Goal: Task Accomplishment & Management: Complete application form

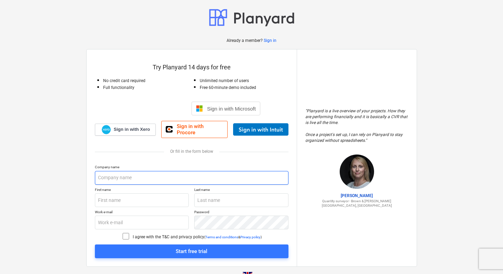
click at [134, 174] on input "text" at bounding box center [192, 178] width 194 height 14
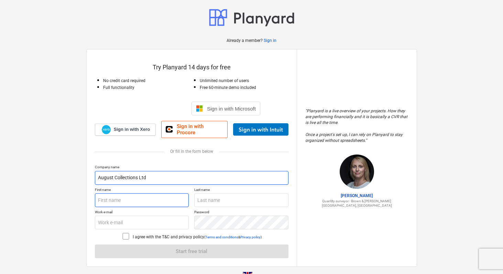
type input "August Collections Ltd"
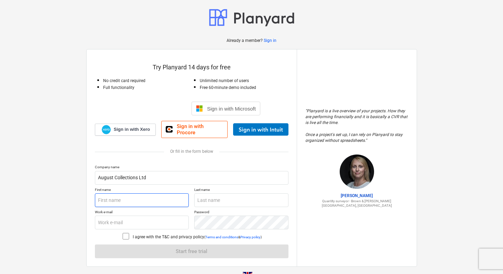
click at [124, 198] on input "text" at bounding box center [142, 201] width 94 height 14
type input "Marcus"
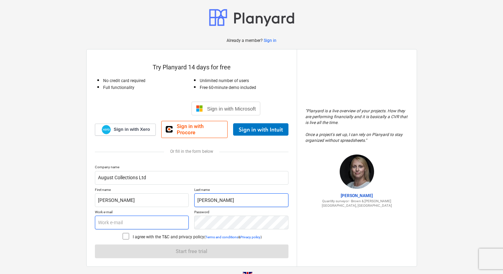
type input "Wright"
click at [123, 216] on input "text" at bounding box center [142, 223] width 94 height 14
type input "marcus@augustcollections.co.uk"
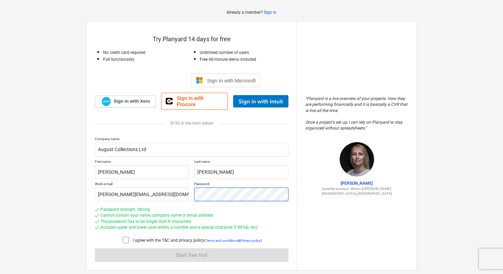
scroll to position [42, 0]
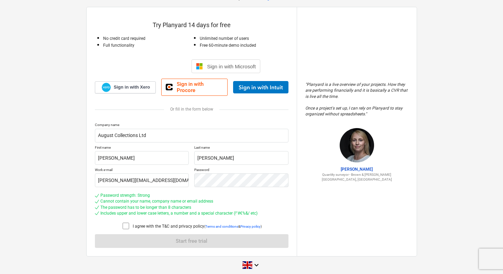
click at [125, 223] on icon at bounding box center [126, 226] width 8 height 8
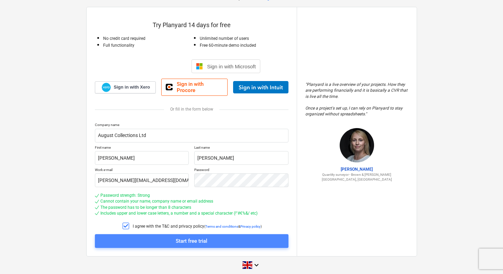
click at [191, 237] on div "Start free trial" at bounding box center [192, 241] width 32 height 9
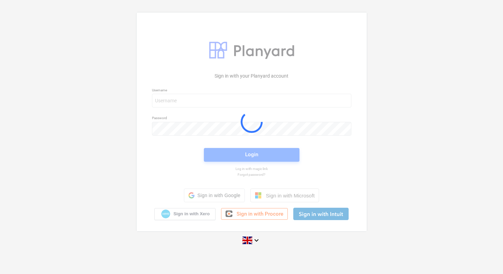
scroll to position [7, 0]
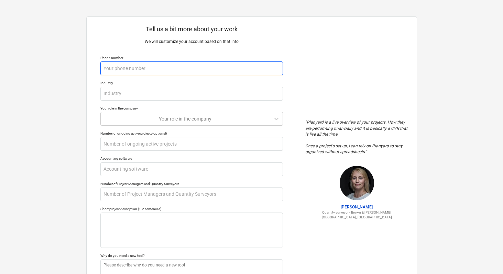
click at [188, 67] on input "text" at bounding box center [191, 69] width 183 height 14
type textarea "x"
type input "0"
type textarea "x"
type input "07"
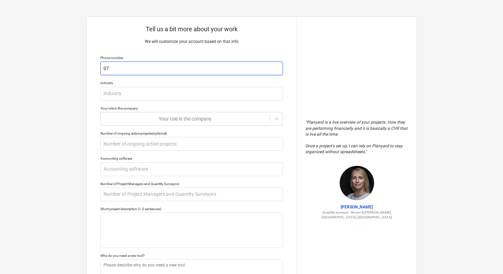
type textarea "x"
type input "077"
type textarea "x"
type input "0775"
type textarea "x"
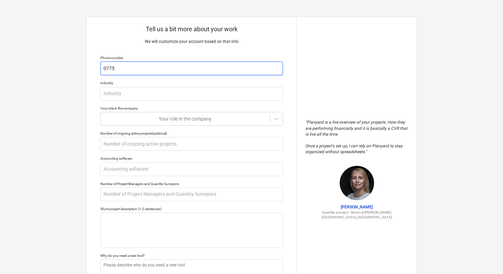
type input "07753"
type textarea "x"
type input "07753"
type textarea "x"
type input "07753 1"
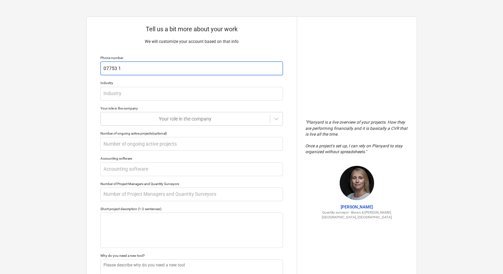
type textarea "x"
type input "07753 17"
type textarea "x"
type input "07753 177"
type textarea "x"
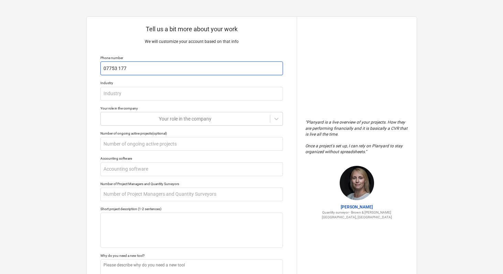
type input "07753 1776"
type textarea "x"
type input "07753 17763"
type textarea "x"
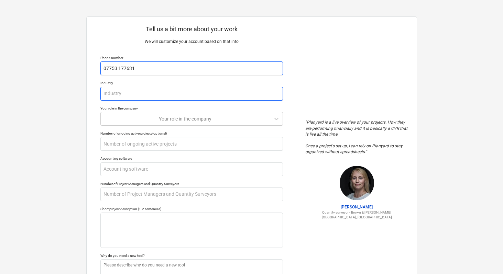
type input "07753 177631"
click at [186, 97] on input "text" at bounding box center [191, 94] width 183 height 14
type textarea "x"
type input "C"
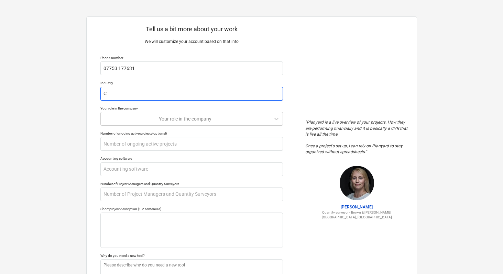
type textarea "x"
type input "Co"
type textarea "x"
type input "Co-"
type textarea "x"
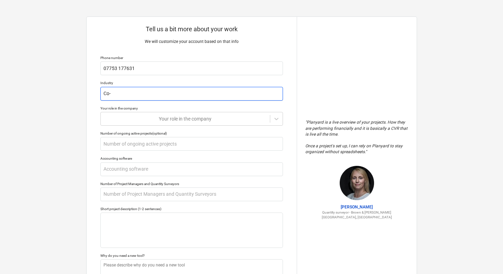
type input "Co-w"
type textarea "x"
type input "Co-wo"
type textarea "x"
type input "Co-wor"
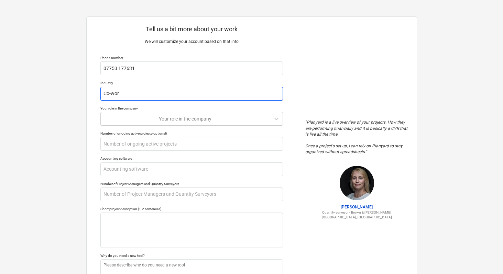
type textarea "x"
type input "Co-work"
type textarea "x"
type input "Co-worki"
type textarea "x"
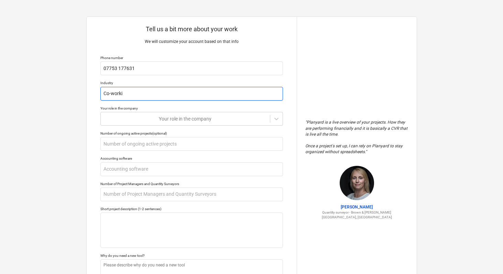
type input "Co-workin"
type textarea "x"
type input "Co-working"
type textarea "x"
type input "Co-workin"
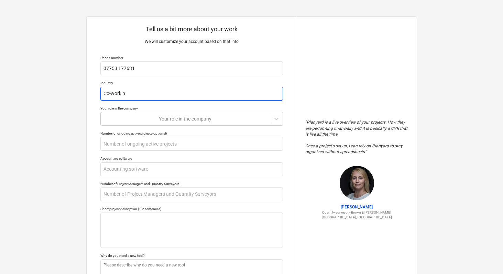
type textarea "x"
type input "Co-worki"
type textarea "x"
type input "Co-work"
type textarea "x"
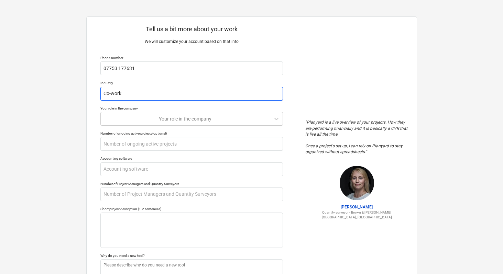
type input "Co-wor"
type textarea "x"
type input "Co-wo"
type textarea "x"
type input "Co-w"
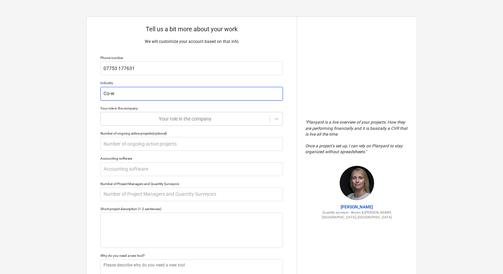
type textarea "x"
type input "Co-"
type textarea "x"
type input "Co-o"
type textarea "x"
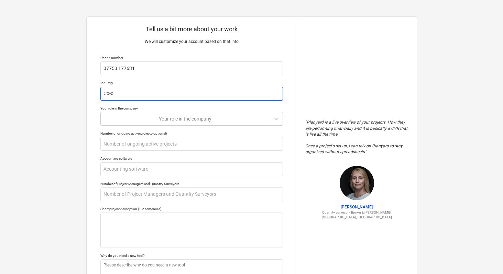
type input "Co-ow"
type textarea "x"
type input "Co-own"
type textarea "x"
type input "Co-ow"
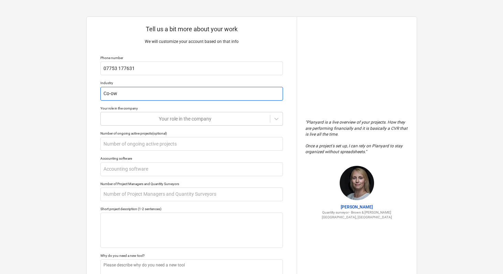
type textarea "x"
type input "Co-own"
type textarea "x"
type input "Co-owne"
type textarea "x"
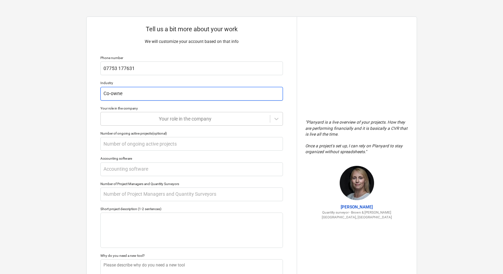
type input "Co-owner"
type textarea "x"
type input "Co-owners"
type textarea "x"
type input "Co-ownersh"
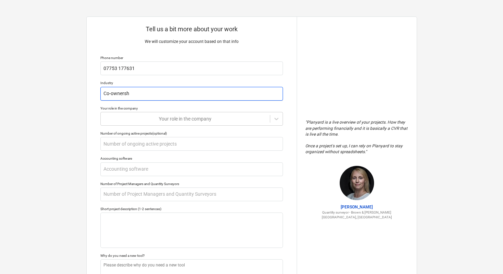
type textarea "x"
type input "Co-ownershi"
type textarea "x"
type input "Co-ownership"
type textarea "x"
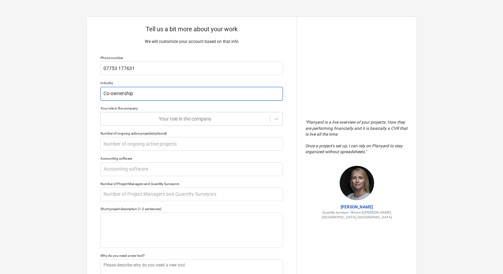
type input "Co-ownership"
type textarea "x"
type input "Co-ownership h"
type textarea "x"
type input "Co-ownership hom"
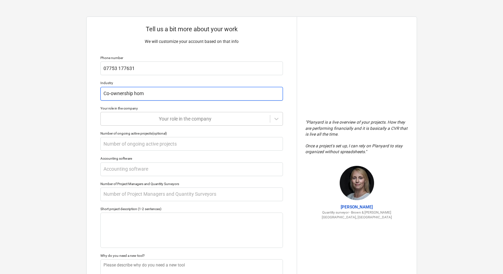
type textarea "x"
type input "Co-ownership home"
type textarea "x"
type input "Co-ownership homes"
type textarea "x"
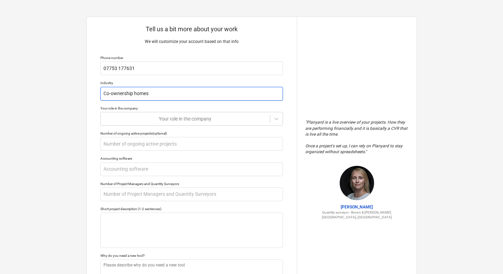
type input "Co-ownership homes a"
type textarea "x"
type input "Co-ownership homes ar"
type textarea "x"
type input "Co-ownership homes aro"
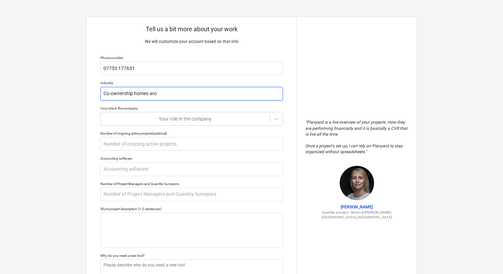
type textarea "x"
type input "Co-ownership homes aroun"
type textarea "x"
type input "Co-ownership homes around"
type textarea "x"
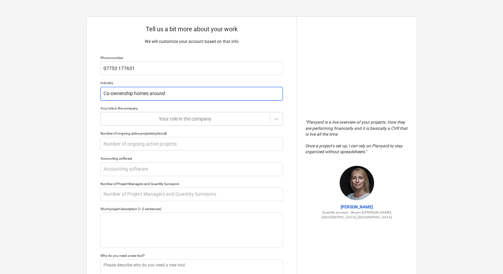
type input "Co-ownership homes around"
type textarea "x"
type input "Co-ownership homes around E"
type textarea "x"
type input "Co-ownership homes around Eu"
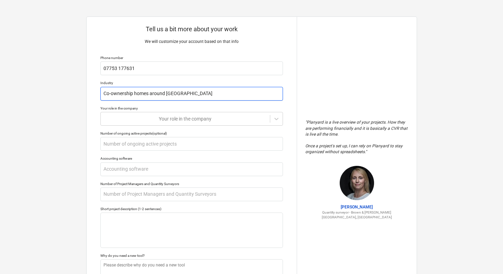
type textarea "x"
type input "Co-ownership homes around Eur"
type textarea "x"
type input "Co-ownership homes around Euro"
type textarea "x"
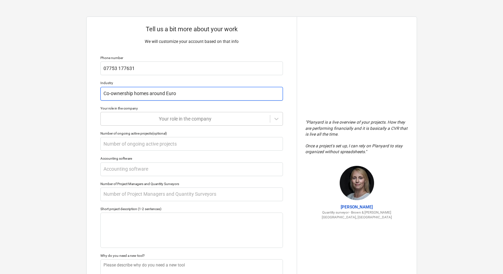
type input "Co-ownership homes around Europ"
type textarea "x"
type input "Co-ownership homes around Europe"
click at [266, 118] on div "Your role in the company" at bounding box center [185, 119] width 169 height 10
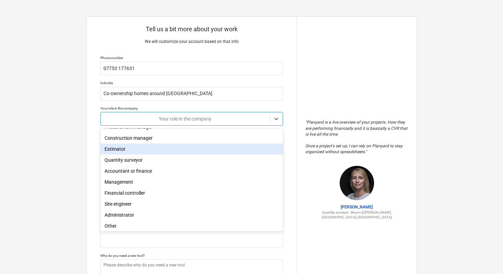
scroll to position [22, 0]
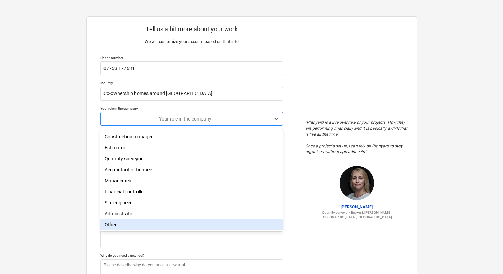
click at [139, 225] on div "Other" at bounding box center [191, 224] width 183 height 11
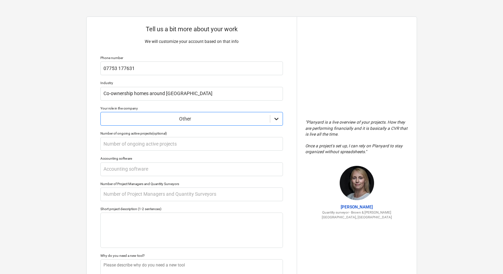
click at [276, 119] on icon at bounding box center [276, 119] width 7 height 7
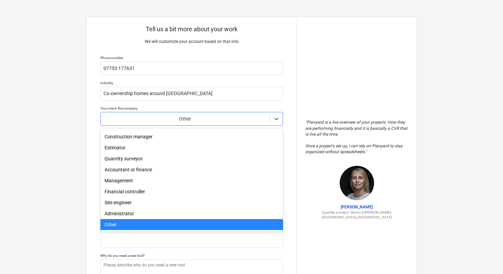
click at [147, 225] on div "Other" at bounding box center [191, 224] width 183 height 11
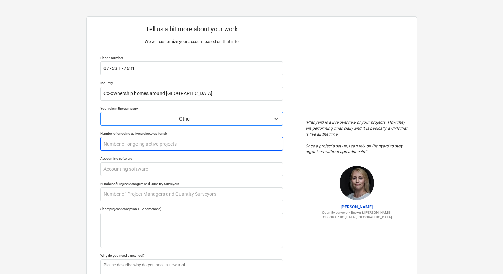
click at [180, 145] on input "text" at bounding box center [191, 144] width 183 height 14
type textarea "x"
type input "19"
click at [176, 145] on input "19" at bounding box center [191, 144] width 183 height 14
type textarea "x"
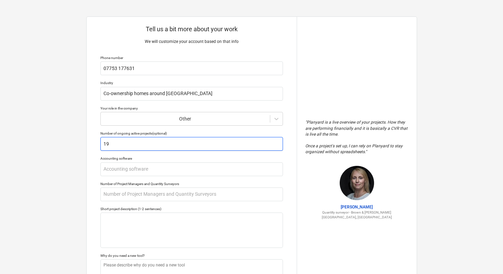
type input "1"
type textarea "x"
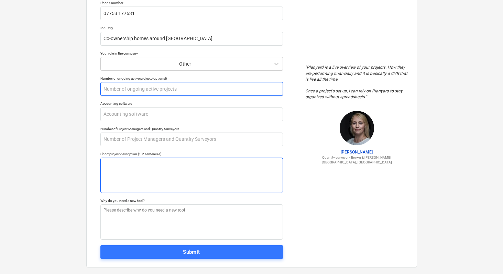
scroll to position [54, 0]
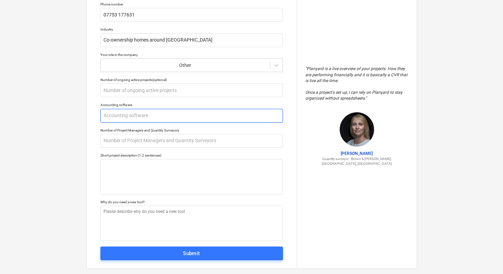
click at [174, 115] on input "text" at bounding box center [191, 116] width 183 height 14
type textarea "x"
type input "X"
type textarea "x"
type input "XE"
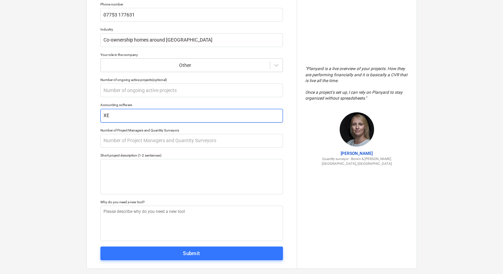
type textarea "x"
type input "XER"
type textarea "x"
type input "XERO"
type textarea "x"
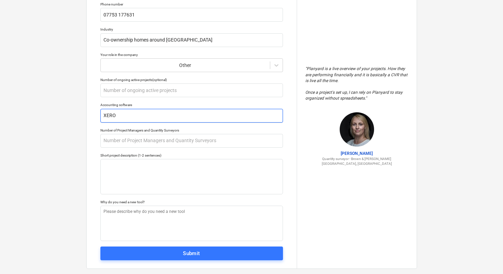
type input "XERO,"
type textarea "x"
type input "XERO,"
type textarea "x"
type input "XERO, A"
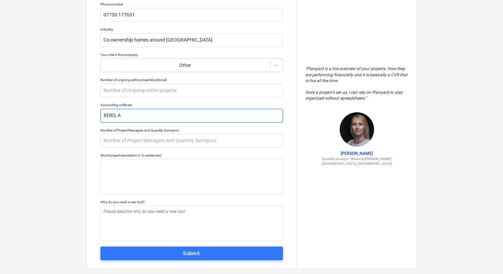
type textarea "x"
type input "XERO, Ap"
type textarea "x"
type input "XERO, App"
type textarea "x"
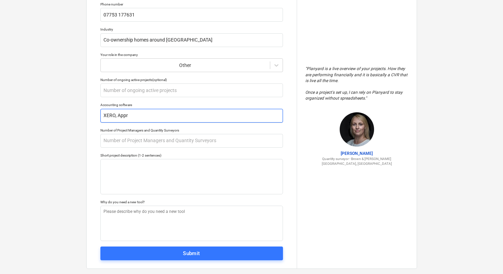
type input "XERO, Appro"
type textarea "x"
type input "XERO, Approv"
type textarea "x"
type input "XERO, Approva"
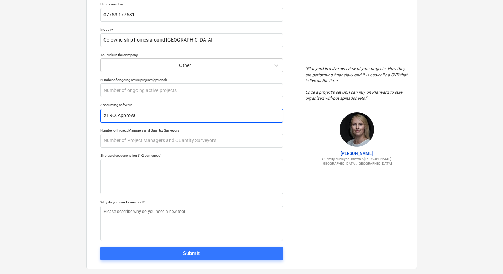
type textarea "x"
type input "XERO, Approval"
type textarea "x"
type input "XERO, Approval"
type textarea "x"
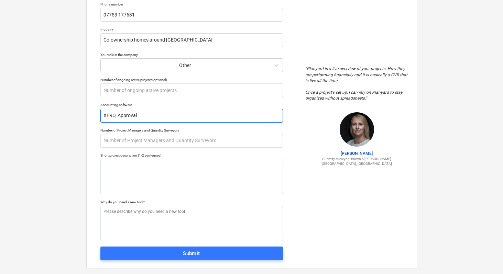
type input "XERO, Approval M"
type textarea "x"
type input "XERO, Approval Ma"
type textarea "x"
type input "XERO, Approval Max"
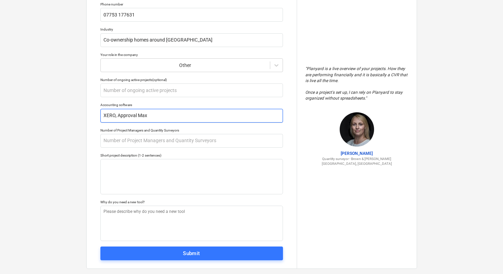
type textarea "x"
type input "XERO, Approval Max"
type textarea "x"
type input "XERO, Approval Max a"
type textarea "x"
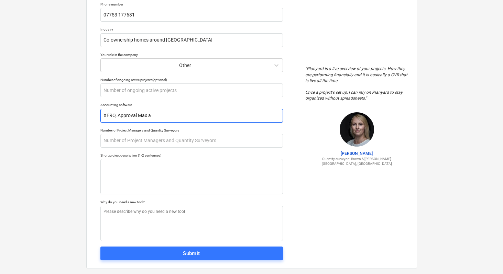
type input "XERO, Approval Max an"
type textarea "x"
type input "XERO, Approval Max and"
type textarea "x"
type input "XERO, Approval Max and"
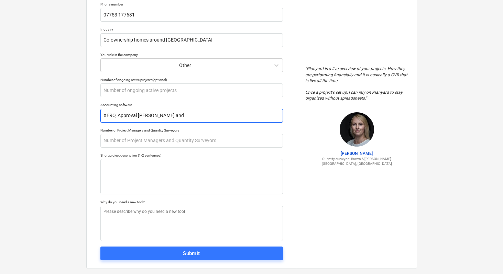
type textarea "x"
type input "XERO, Approval Max and R"
type textarea "x"
type input "XERO, Approval Max and Re"
type textarea "x"
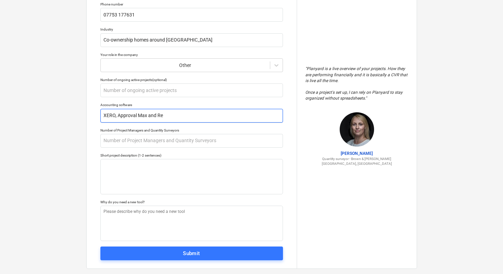
type input "XERO, Approval Max and Rev"
type textarea "x"
type input "XERO, Approval Max and Revo"
type textarea "x"
type input "XERO, Approval Max and Revol"
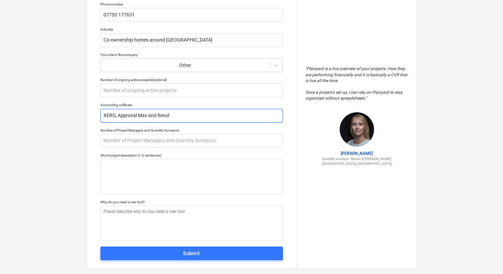
type textarea "x"
type input "XERO, Approval Max and Revolu"
type textarea "x"
type input "XERO, Approval Max and Revolut"
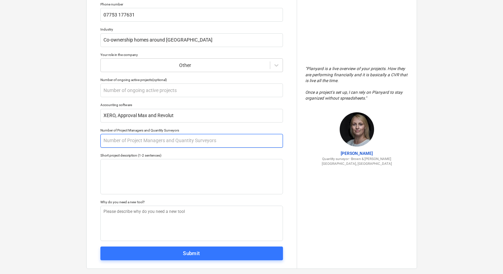
click at [190, 142] on input "text" at bounding box center [191, 141] width 183 height 14
type textarea "x"
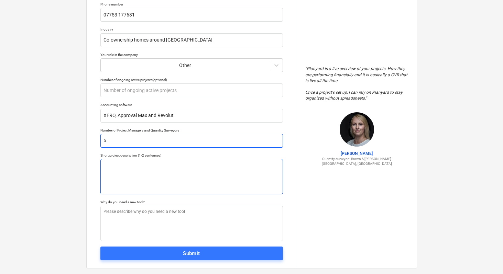
type input "5"
click at [176, 166] on textarea at bounding box center [191, 176] width 183 height 35
type textarea "x"
type textarea "W"
type textarea "x"
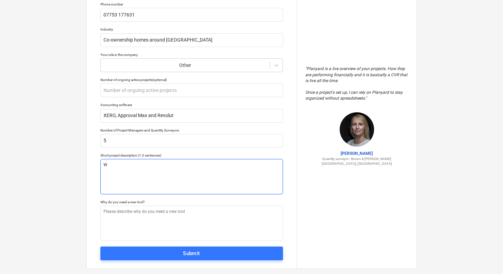
type textarea "We"
type textarea "x"
type textarea "We"
type textarea "x"
type textarea "We p"
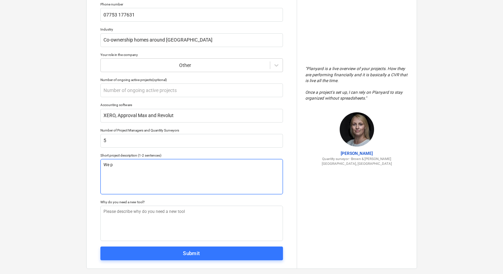
type textarea "x"
type textarea "We pu"
type textarea "x"
type textarea "We p"
type textarea "x"
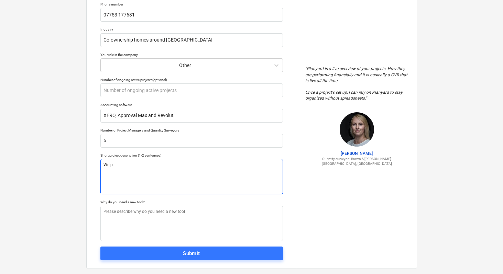
type textarea "We"
type textarea "x"
type textarea "We s"
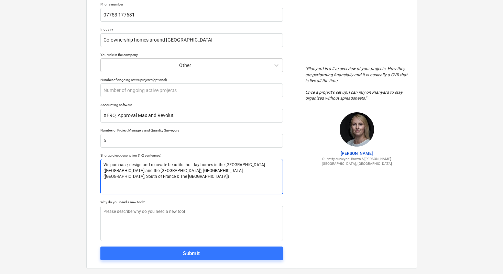
click at [188, 173] on textarea "We purchase, design and renovate beautiful holiday homes in the UK (London and …" at bounding box center [191, 176] width 183 height 35
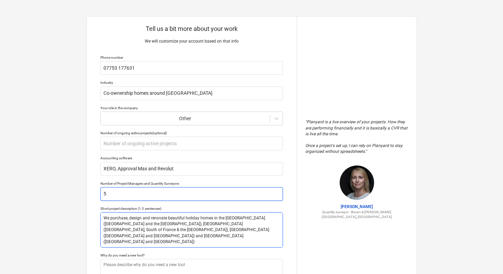
scroll to position [0, 0]
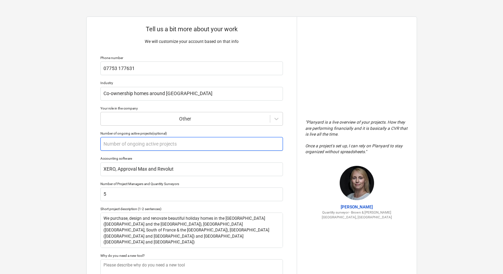
click at [175, 150] on input "text" at bounding box center [191, 144] width 183 height 14
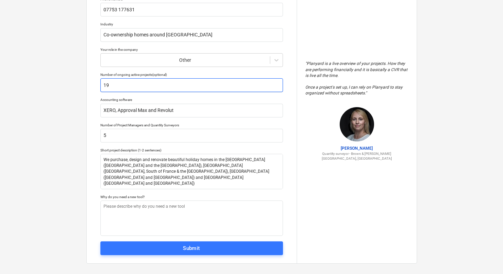
scroll to position [65, 0]
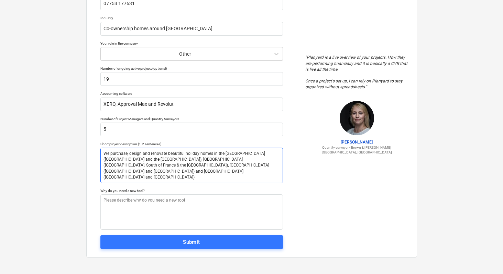
click at [167, 166] on textarea "We purchase, design and renovate beautiful holiday homes in the UK (London and …" at bounding box center [191, 165] width 183 height 35
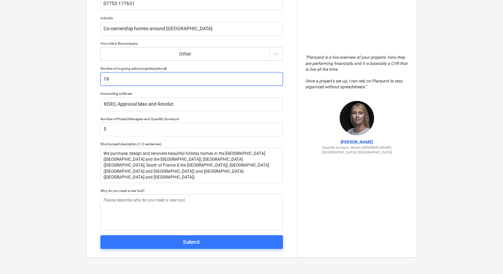
click at [163, 80] on input "19" at bounding box center [191, 79] width 183 height 14
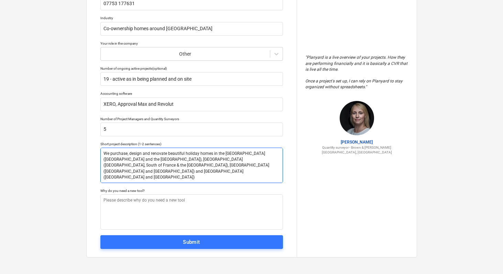
click at [166, 165] on textarea "We purchase, design and renovate beautiful holiday homes in the UK (London and …" at bounding box center [191, 165] width 183 height 35
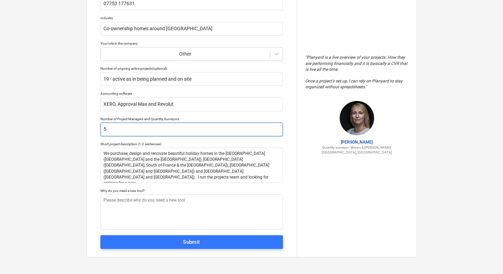
click at [115, 130] on input "5" at bounding box center [191, 130] width 183 height 14
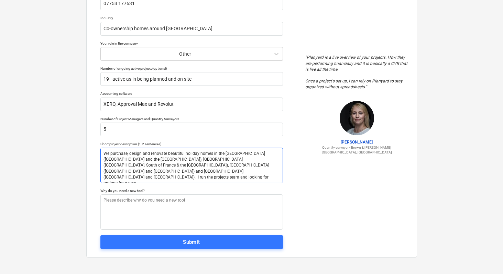
click at [272, 167] on textarea "We purchase, design and renovate beautiful holiday homes in the UK (London and …" at bounding box center [191, 165] width 183 height 35
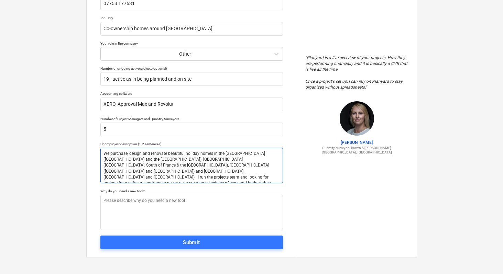
click at [162, 172] on textarea "We purchase, design and renovate beautiful holiday homes in the UK (London and …" at bounding box center [191, 166] width 183 height 36
click at [123, 177] on textarea "We purchase, design and renovate beautiful holiday homes in the UK (London and …" at bounding box center [191, 166] width 183 height 36
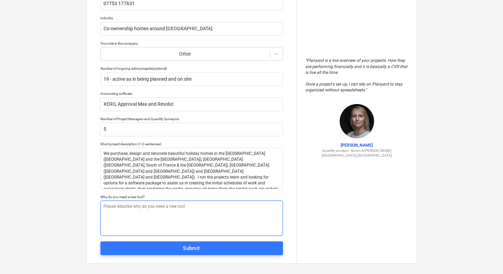
click at [145, 210] on textarea at bounding box center [191, 218] width 183 height 35
click at [146, 213] on textarea "We are currently using Google Sheets, which is fine - but there can be mistakes…" at bounding box center [191, 218] width 183 height 35
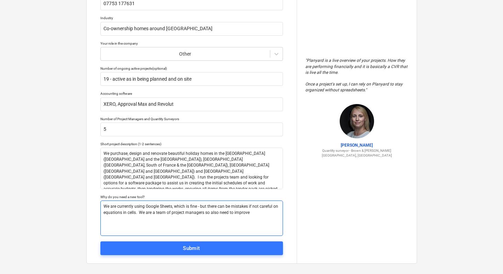
click at [251, 214] on textarea "We are currently using Google Sheets, which is fine - but there can be mistakes…" at bounding box center [191, 218] width 183 height 35
click at [203, 214] on textarea "We are currently using Google Sheets, which is fine - but there can be mistakes…" at bounding box center [191, 218] width 183 height 35
click at [223, 215] on textarea "We are currently using Google Sheets, which is fine - but there can be mistakes…" at bounding box center [191, 218] width 183 height 35
click at [236, 213] on textarea "We are currently using Google Sheets, which is fine - but there can be mistakes…" at bounding box center [191, 218] width 183 height 35
click at [128, 217] on textarea "We are currently using Google Sheets, which is fine - but there can be mistakes…" at bounding box center [191, 218] width 183 height 35
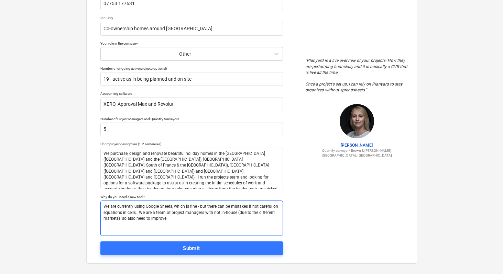
click at [121, 220] on textarea "We are currently using Google Sheets, which is fine - but there can be mistakes…" at bounding box center [191, 218] width 183 height 35
click at [127, 220] on textarea "We are currently using Google Sheets, which is fine - but there can be mistakes…" at bounding box center [191, 218] width 183 height 35
click at [152, 219] on textarea "We are currently using Google Sheets, which is fine - but there can be mistakes…" at bounding box center [191, 218] width 183 height 35
click at [185, 220] on textarea "We are currently using Google Sheets, which is fine - but there can be mistakes…" at bounding box center [191, 218] width 183 height 35
click at [190, 183] on textarea "We purchase, design and renovate beautiful holiday homes in the UK (London and …" at bounding box center [191, 169] width 183 height 42
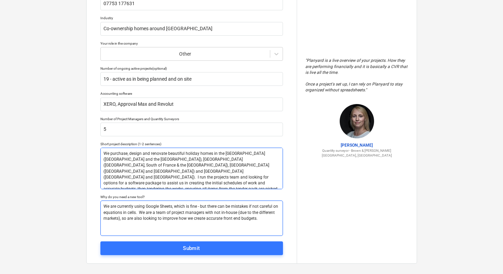
scroll to position [71, 0]
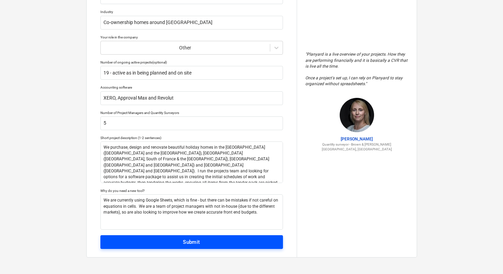
click at [191, 242] on div "Submit" at bounding box center [191, 242] width 17 height 9
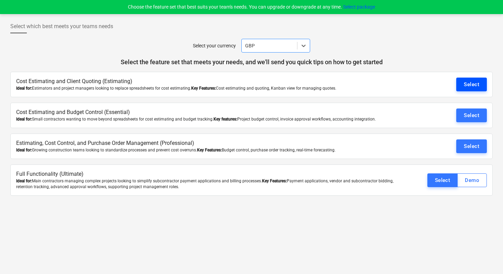
click at [474, 86] on div "Select" at bounding box center [471, 84] width 15 height 9
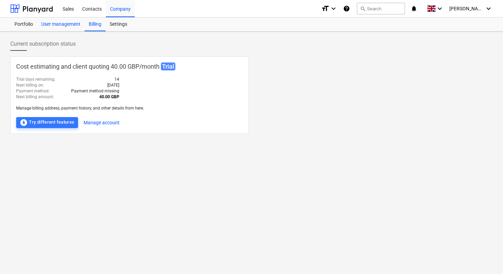
click at [71, 26] on div "User management" at bounding box center [60, 25] width 47 height 14
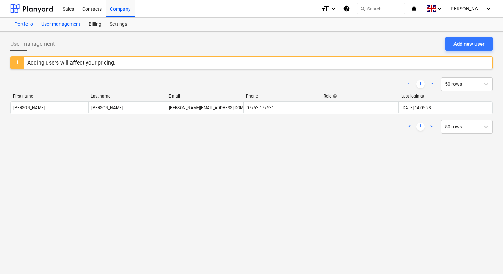
click at [29, 27] on div "Portfolio" at bounding box center [23, 25] width 27 height 14
click at [66, 25] on div "User management" at bounding box center [60, 25] width 47 height 14
click at [97, 26] on div "Billing" at bounding box center [95, 25] width 21 height 14
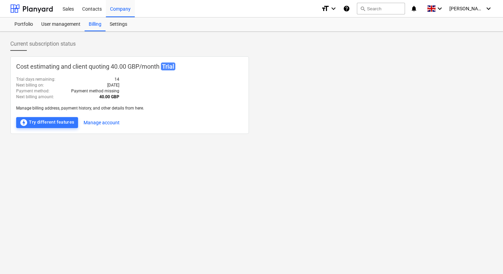
click at [50, 46] on span "Current subscription status" at bounding box center [42, 44] width 65 height 8
click at [483, 9] on span "M. Wright" at bounding box center [467, 9] width 34 height 6
click at [64, 25] on div at bounding box center [251, 137] width 503 height 274
click at [89, 9] on div "Contacts" at bounding box center [92, 9] width 28 height 18
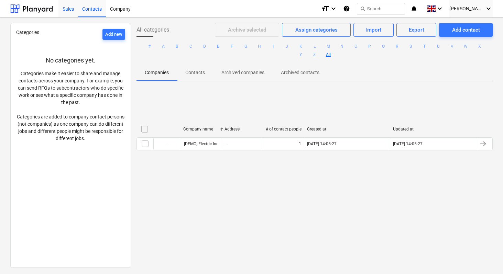
click at [69, 12] on div "Sales" at bounding box center [68, 9] width 20 height 18
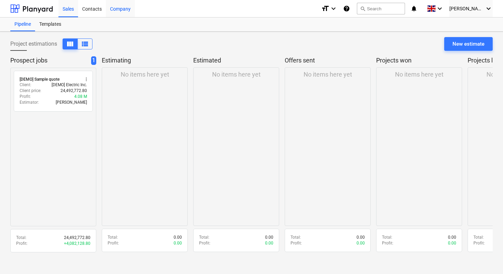
click at [123, 13] on div "Company" at bounding box center [120, 9] width 29 height 18
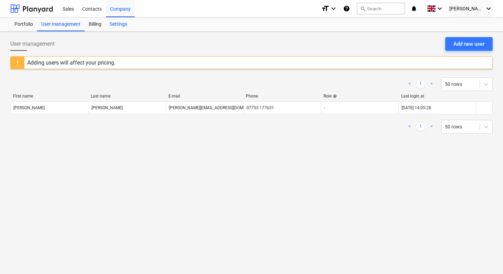
click at [124, 28] on div "Settings" at bounding box center [119, 25] width 26 height 14
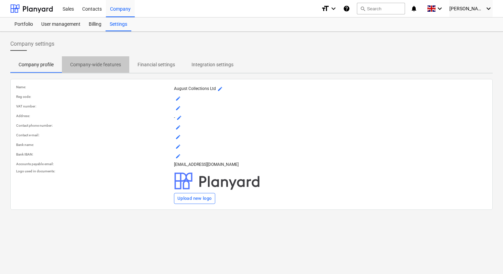
click at [102, 66] on p "Company-wide features" at bounding box center [95, 64] width 51 height 7
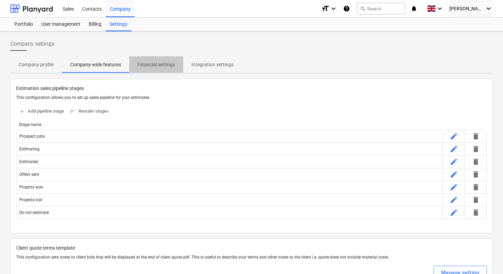
click at [158, 64] on p "Financial settings" at bounding box center [156, 64] width 37 height 7
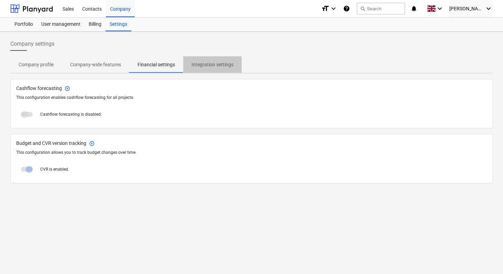
click at [220, 64] on p "Integration settings" at bounding box center [213, 64] width 42 height 7
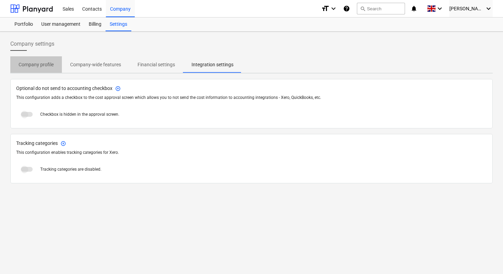
click at [43, 66] on p "Company profile" at bounding box center [36, 64] width 35 height 7
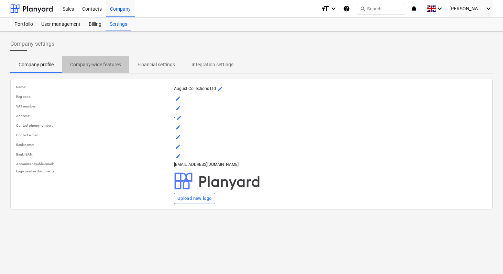
click at [99, 66] on p "Company-wide features" at bounding box center [95, 64] width 51 height 7
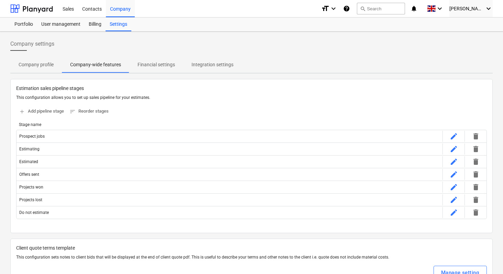
click at [350, 8] on icon "help" at bounding box center [346, 8] width 7 height 8
click at [26, 23] on div "Portfolio" at bounding box center [23, 25] width 27 height 14
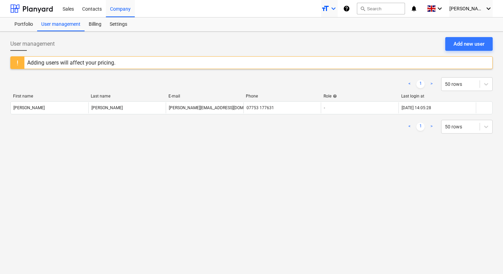
click at [338, 9] on icon "keyboard_arrow_down" at bounding box center [333, 8] width 8 height 8
click at [362, 8] on div at bounding box center [251, 137] width 503 height 274
click at [444, 6] on icon "keyboard_arrow_down" at bounding box center [440, 8] width 8 height 8
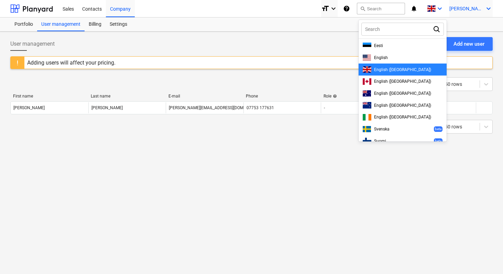
click at [486, 8] on icon "keyboard_arrow_down" at bounding box center [489, 8] width 8 height 8
click at [402, 12] on div at bounding box center [251, 137] width 503 height 274
click at [429, 9] on div at bounding box center [251, 137] width 503 height 274
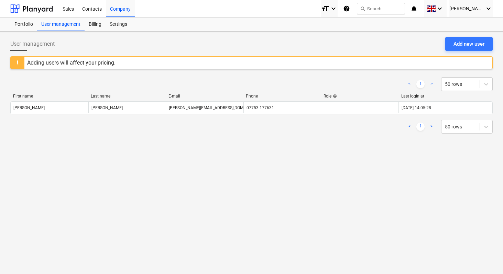
click at [418, 9] on icon "notifications" at bounding box center [414, 8] width 7 height 8
click at [338, 8] on icon "keyboard_arrow_down" at bounding box center [333, 8] width 8 height 8
click at [346, 8] on div at bounding box center [251, 137] width 503 height 274
click at [96, 25] on div "Billing" at bounding box center [95, 25] width 21 height 14
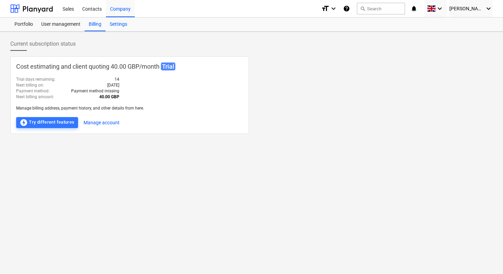
click at [121, 26] on div "Settings" at bounding box center [119, 25] width 26 height 14
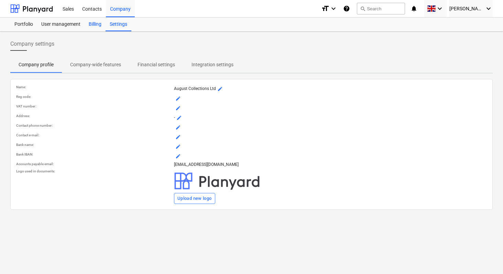
click at [98, 25] on div "Billing" at bounding box center [95, 25] width 21 height 14
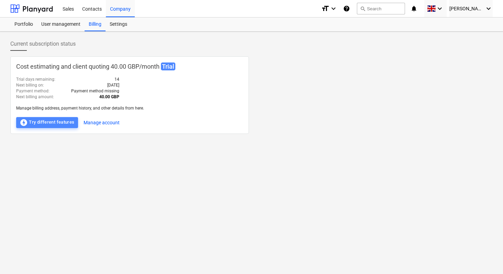
click at [44, 124] on div "offline_bolt Try different features" at bounding box center [47, 123] width 55 height 8
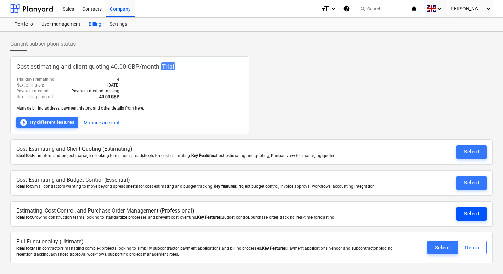
click at [473, 214] on div "Select" at bounding box center [471, 213] width 15 height 9
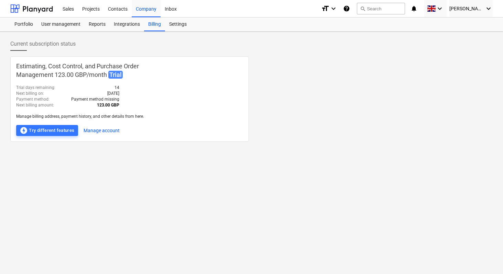
click at [115, 74] on span "Trial" at bounding box center [115, 75] width 14 height 8
click at [115, 71] on span "Trial" at bounding box center [115, 75] width 14 height 8
click at [115, 75] on span "Trial" at bounding box center [115, 75] width 14 height 8
click at [113, 106] on b "123.00 GBP" at bounding box center [108, 105] width 22 height 5
click at [107, 93] on p "24 Sep 2025" at bounding box center [113, 94] width 12 height 6
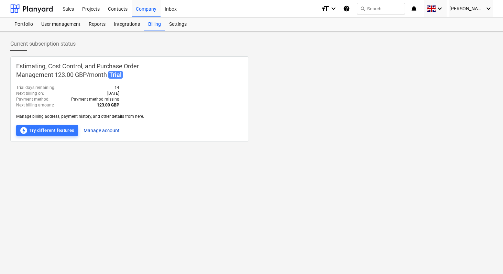
click at [99, 129] on button "Manage account" at bounding box center [102, 130] width 36 height 11
click at [113, 74] on span "Trial" at bounding box center [115, 75] width 14 height 8
click at [94, 9] on div "Projects" at bounding box center [91, 9] width 26 height 18
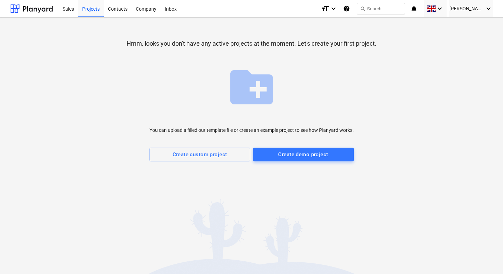
click at [249, 132] on p "You can upload a filled out template file or create an example project to see h…" at bounding box center [252, 130] width 204 height 7
click at [313, 154] on div "Create demo project" at bounding box center [303, 154] width 50 height 9
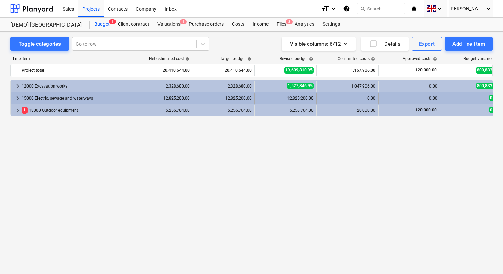
click at [56, 96] on div "15000 Electric, sewage and waterways" at bounding box center [75, 98] width 106 height 11
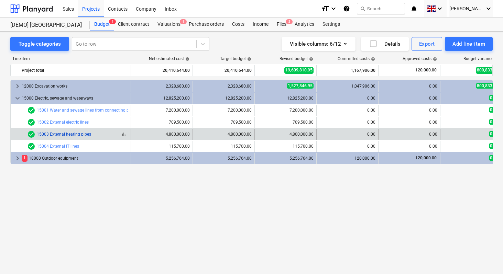
click at [60, 132] on link "15003 External heating pipes" at bounding box center [64, 134] width 54 height 5
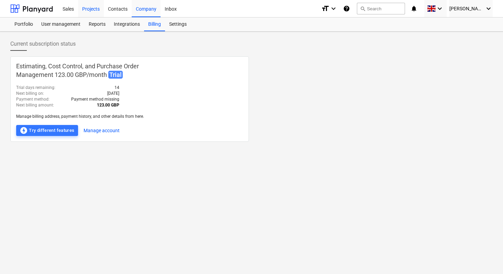
click at [94, 9] on div "Projects" at bounding box center [91, 9] width 26 height 18
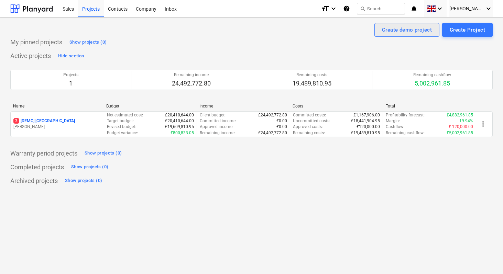
click at [398, 31] on div "Create demo project" at bounding box center [407, 29] width 50 height 9
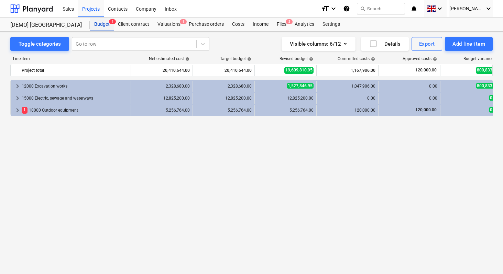
click at [98, 24] on div "Budget 1" at bounding box center [102, 25] width 24 height 14
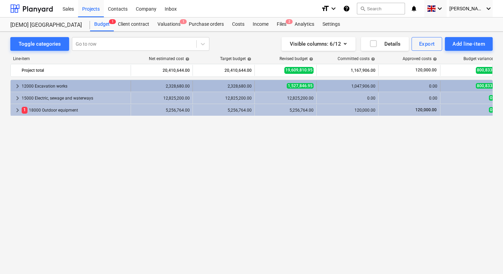
click at [77, 87] on div "12000 Excavation works" at bounding box center [75, 86] width 106 height 11
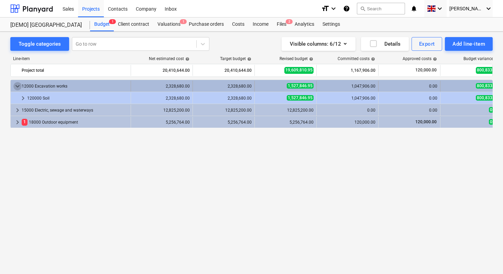
click at [19, 85] on span "keyboard_arrow_down" at bounding box center [17, 86] width 8 height 8
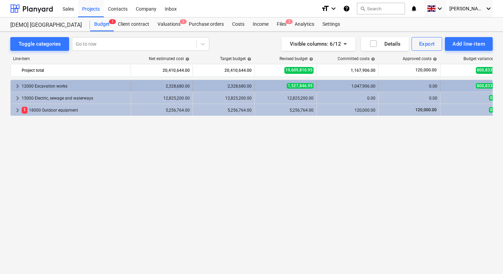
click at [38, 85] on div "12000 Excavation works" at bounding box center [75, 86] width 106 height 11
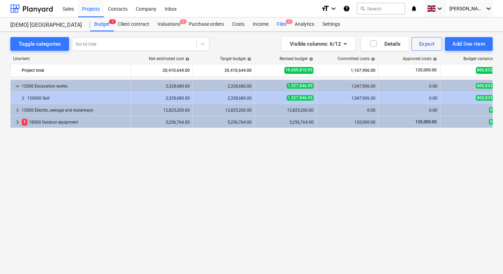
click at [283, 23] on div "Files 2" at bounding box center [282, 25] width 18 height 14
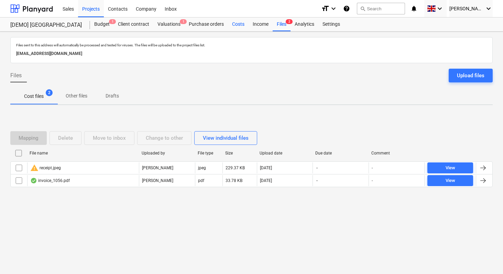
click at [236, 25] on div "Costs" at bounding box center [238, 25] width 21 height 14
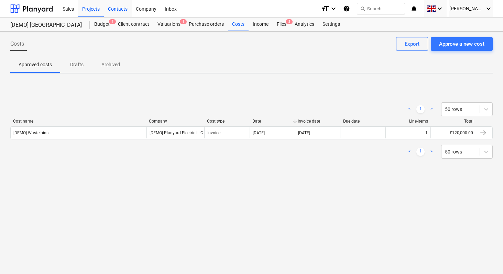
click at [120, 12] on div "Contacts" at bounding box center [118, 9] width 28 height 18
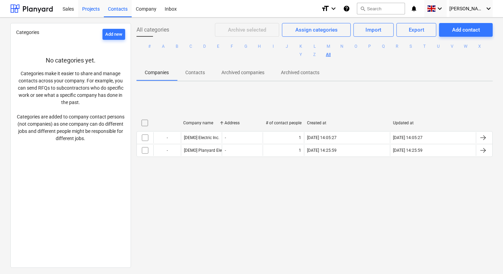
click at [103, 11] on div "Projects" at bounding box center [91, 9] width 26 height 18
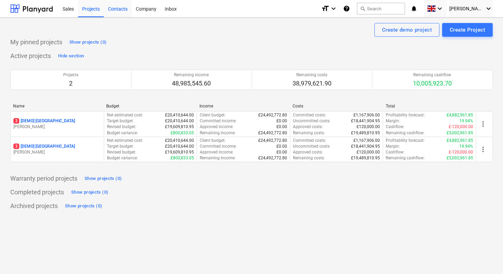
click at [119, 10] on div "Contacts" at bounding box center [118, 9] width 28 height 18
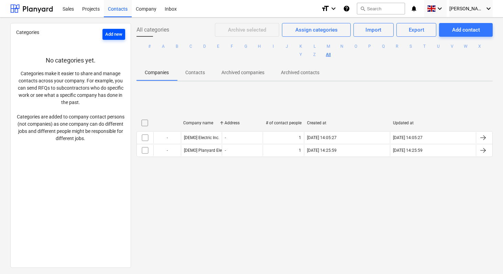
click at [106, 33] on div "Add new" at bounding box center [113, 35] width 17 height 8
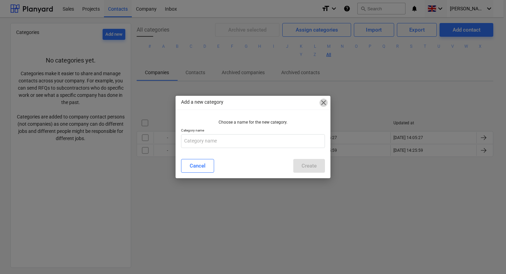
click at [324, 103] on span "close" at bounding box center [323, 103] width 8 height 8
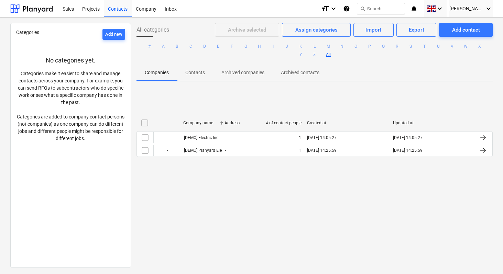
click at [28, 42] on div "Categories Add new" at bounding box center [70, 37] width 109 height 17
click at [87, 8] on div "Projects" at bounding box center [91, 9] width 26 height 18
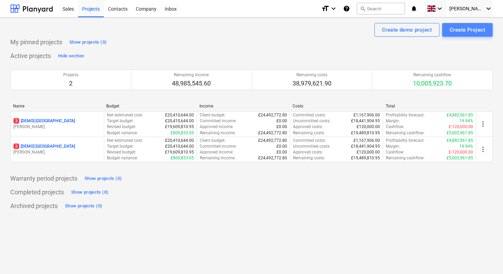
click at [469, 33] on div "Create Project" at bounding box center [467, 29] width 35 height 9
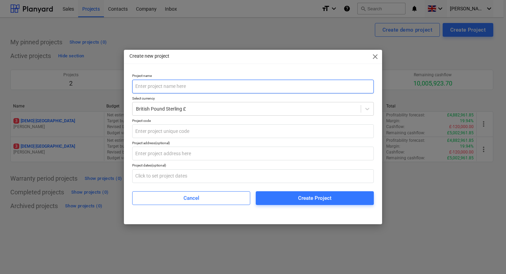
click at [283, 90] on input "text" at bounding box center [252, 87] width 241 height 14
click at [150, 86] on input "London Apartment" at bounding box center [252, 87] width 241 height 14
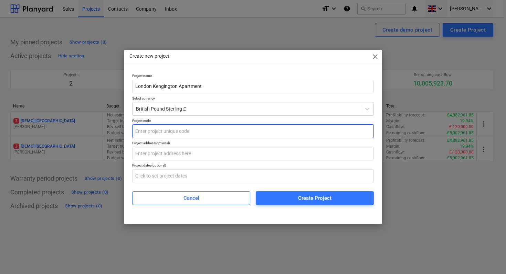
click at [190, 132] on input "text" at bounding box center [252, 132] width 241 height 14
drag, startPoint x: 136, startPoint y: 130, endPoint x: 173, endPoint y: 133, distance: 37.9
click at [174, 133] on input "PATCO3 LON" at bounding box center [252, 132] width 241 height 14
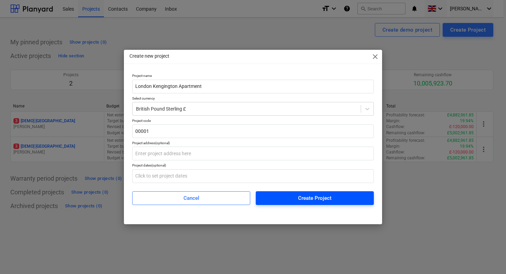
click at [320, 197] on div "Create Project" at bounding box center [314, 198] width 33 height 9
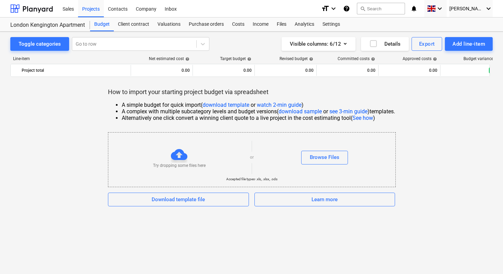
click at [352, 111] on link "see 3-min guide" at bounding box center [348, 111] width 38 height 7
click at [324, 156] on div "Browse Files" at bounding box center [325, 157] width 30 height 9
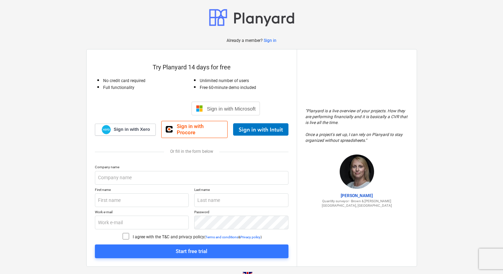
scroll to position [10, 0]
